Goal: Task Accomplishment & Management: Use online tool/utility

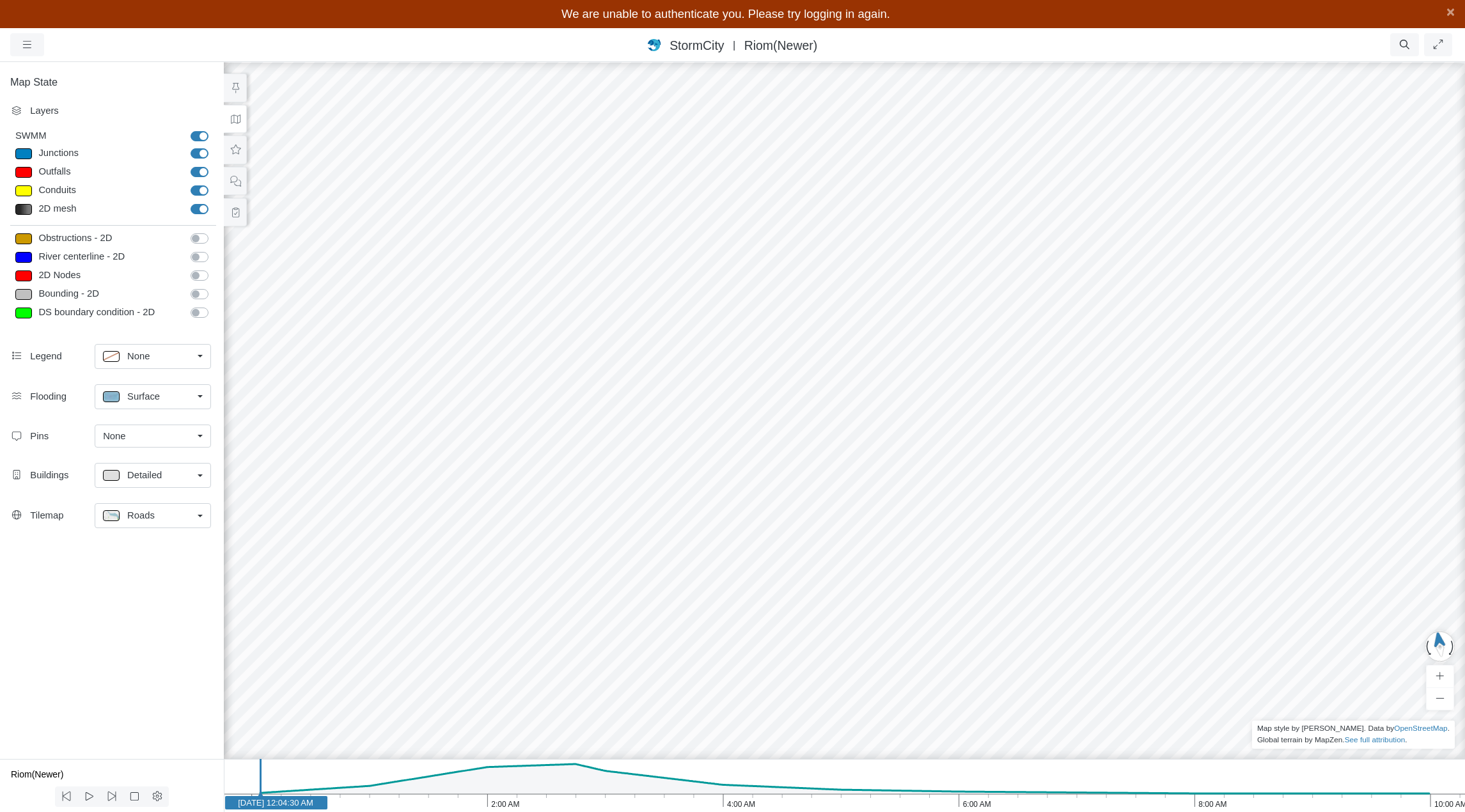
drag, startPoint x: 583, startPoint y: 631, endPoint x: 639, endPoint y: 477, distance: 163.9
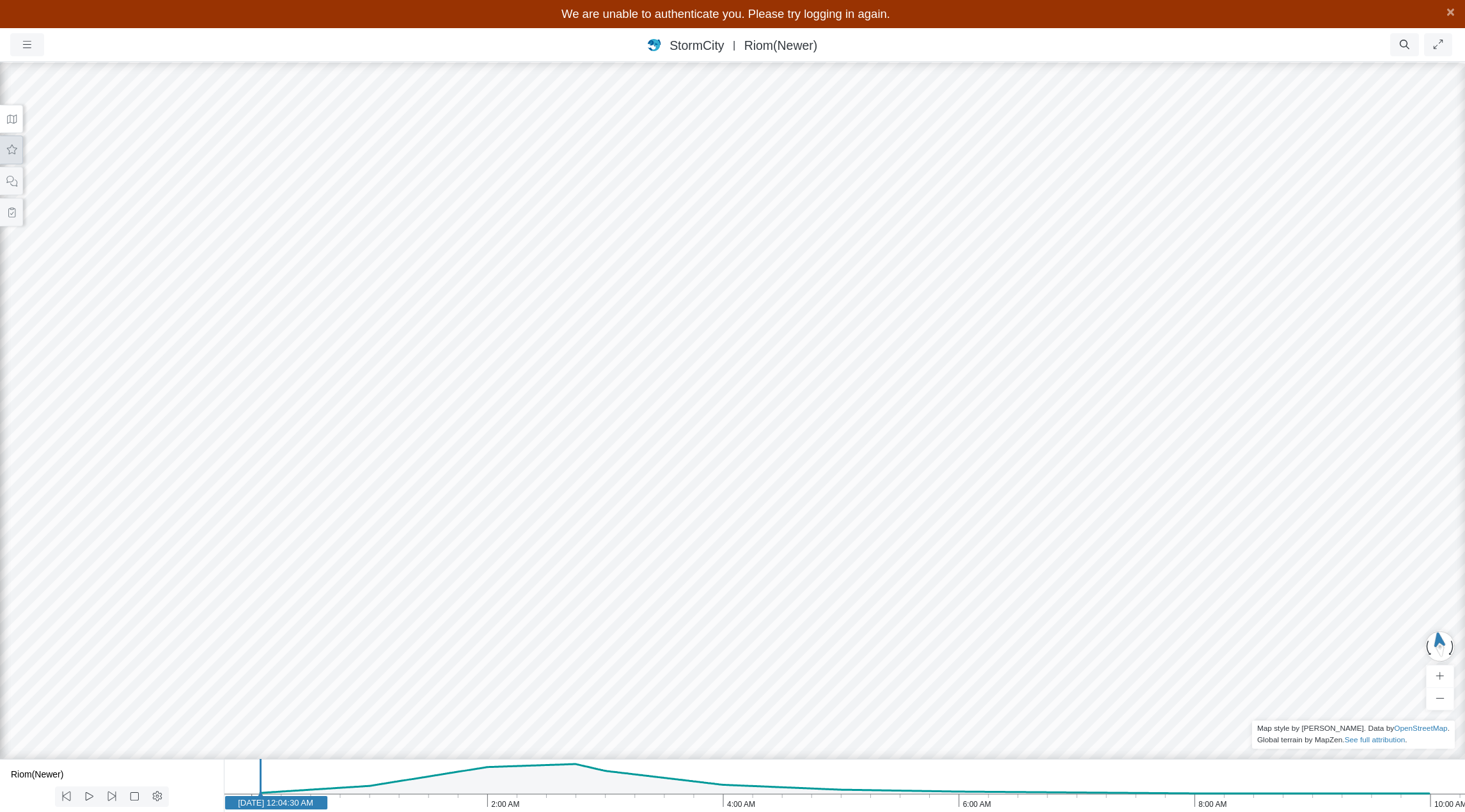
click at [7, 149] on icon at bounding box center [12, 149] width 10 height 9
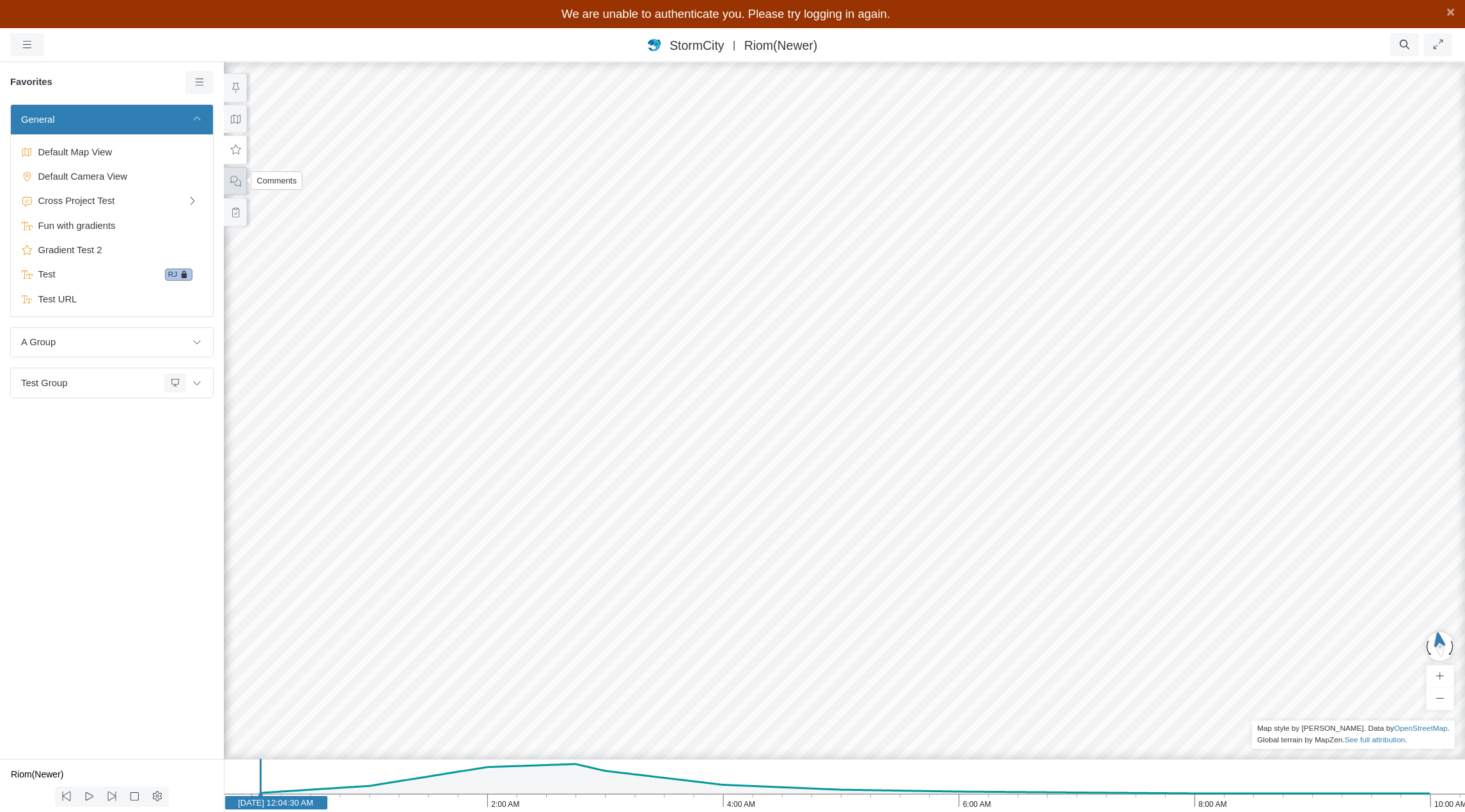
click at [234, 177] on icon at bounding box center [235, 181] width 12 height 9
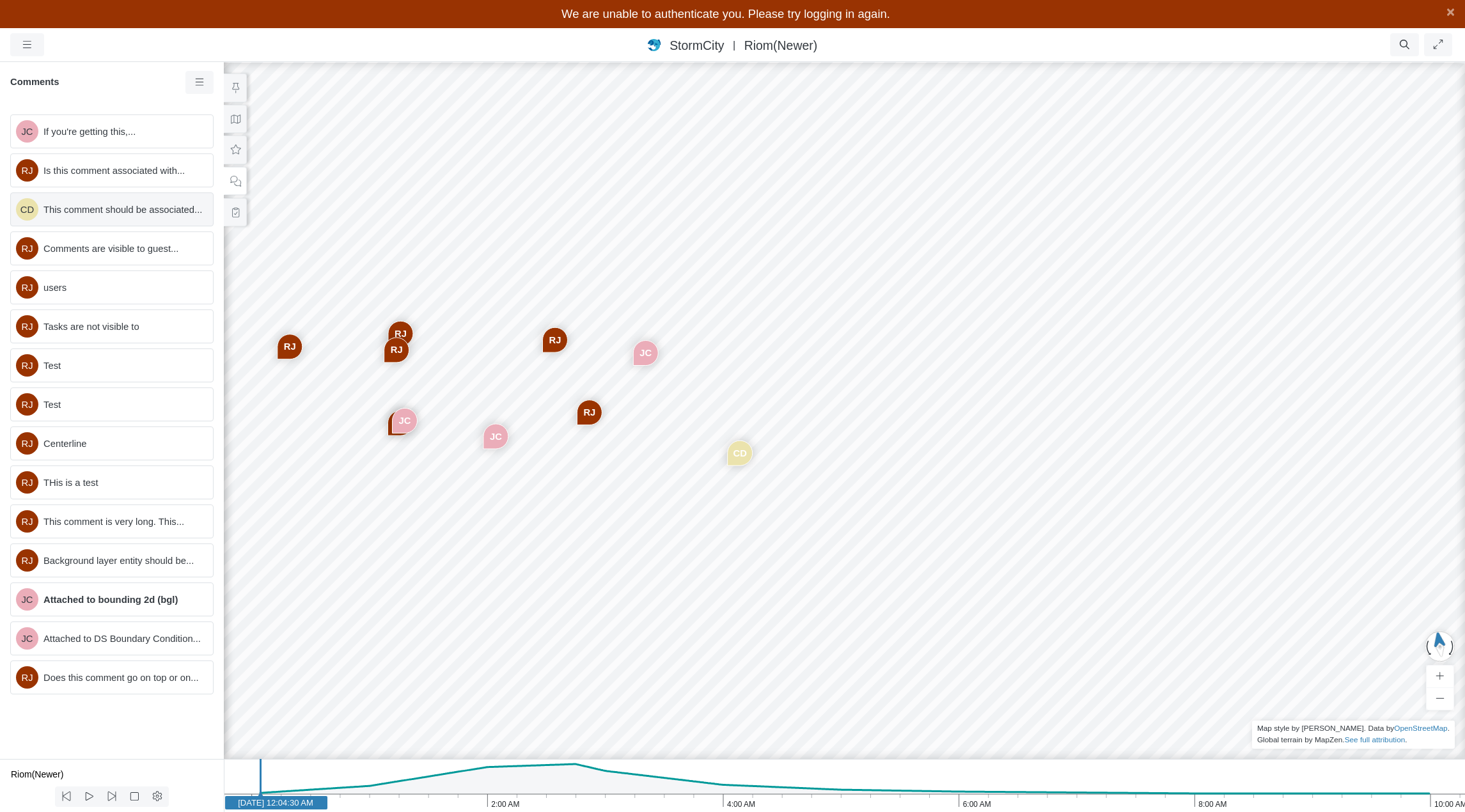
click at [132, 215] on span "This comment should be associated..." at bounding box center [123, 210] width 159 height 14
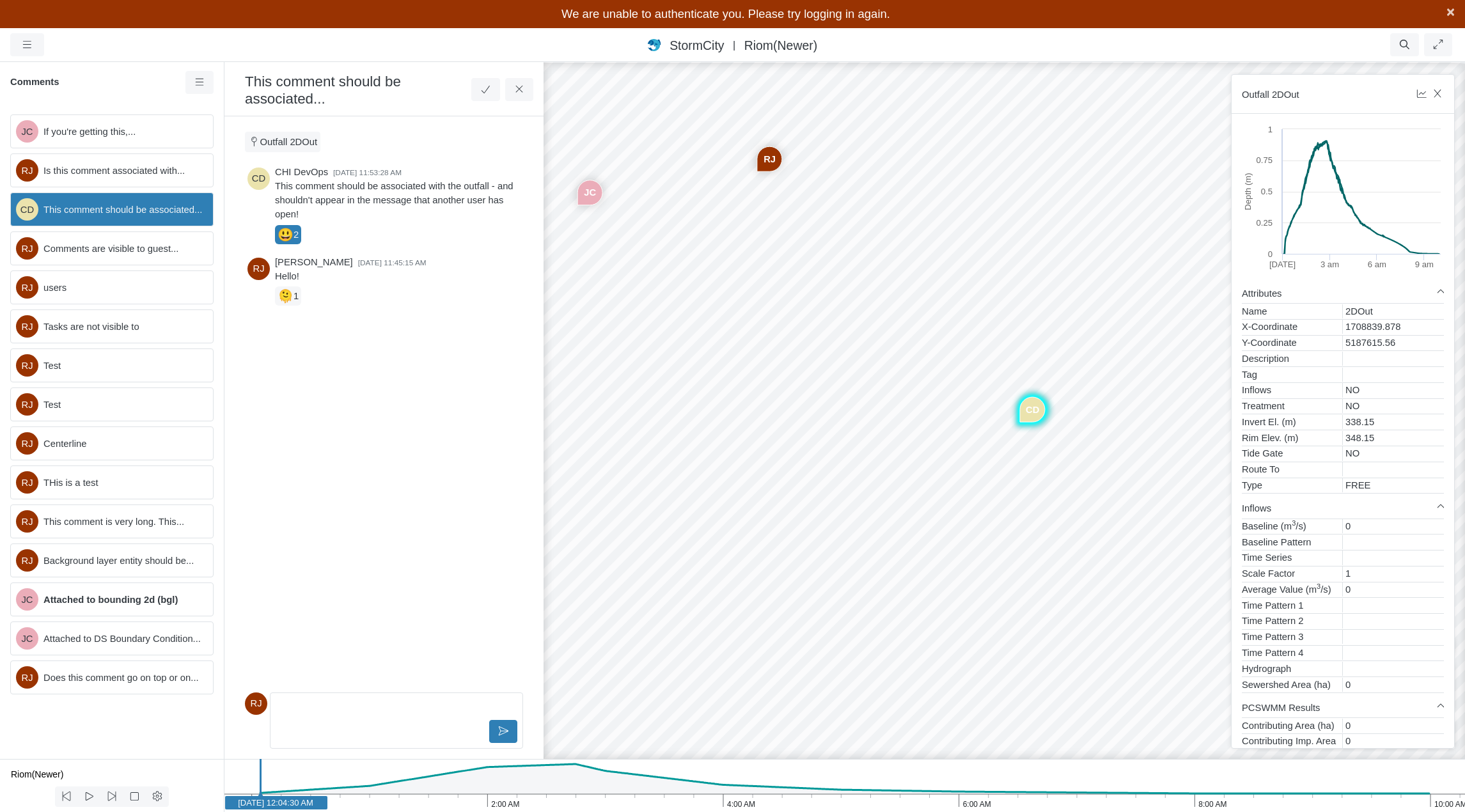
click at [1446, 12] on span "×" at bounding box center [1450, 12] width 9 height 16
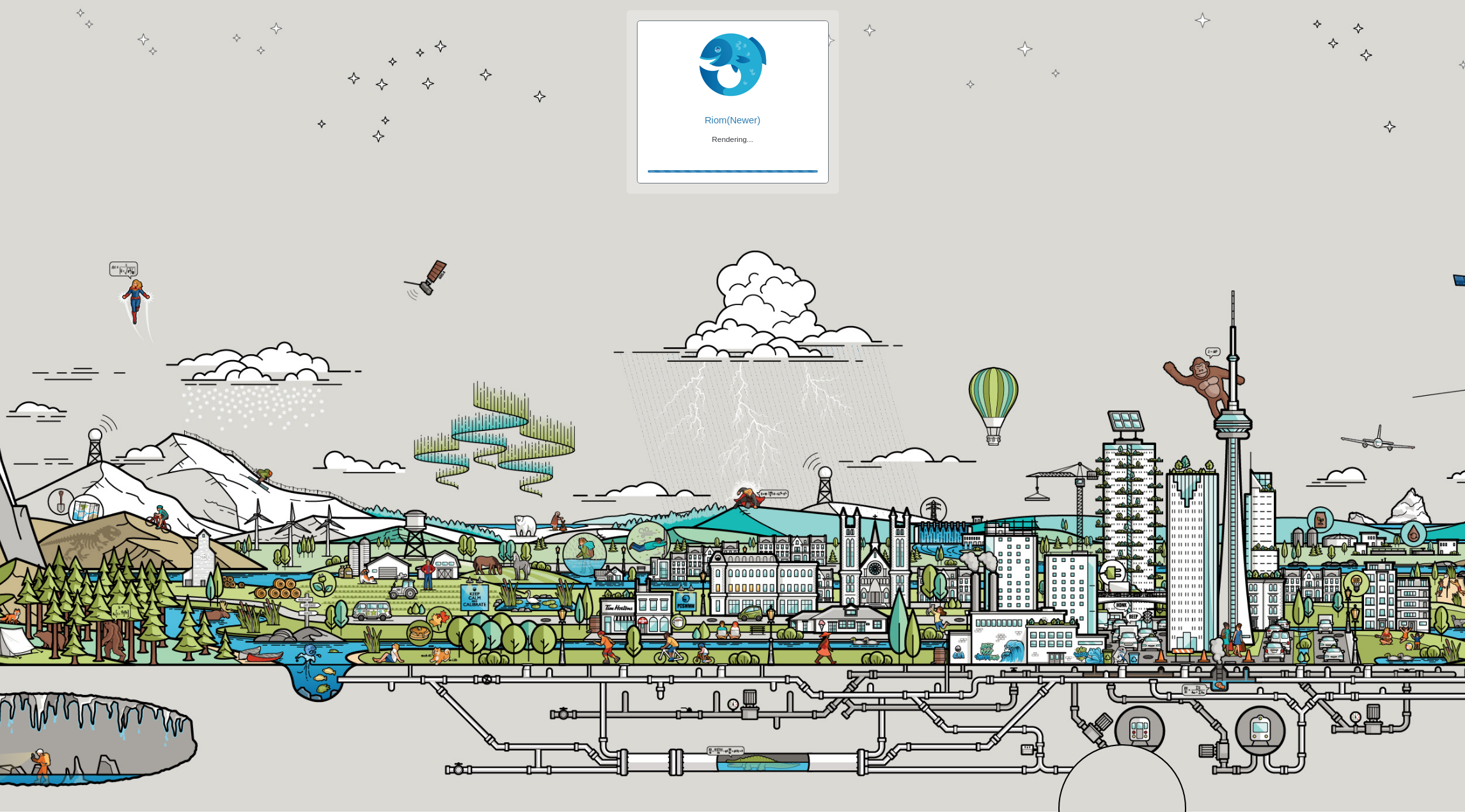
checkbox input "true"
checkbox input "false"
checkbox input "true"
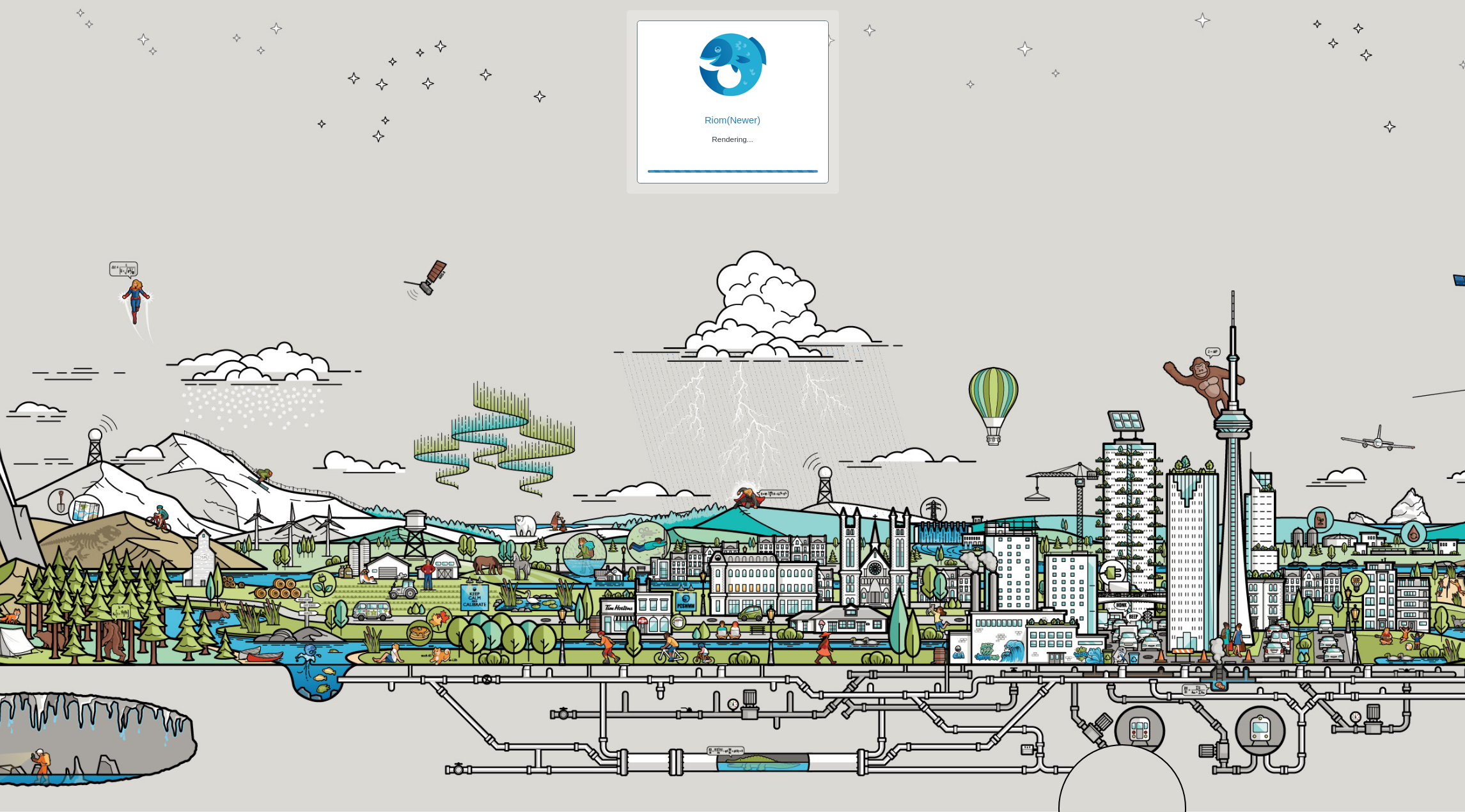
checkbox input "true"
